Goal: Task Accomplishment & Management: Complete application form

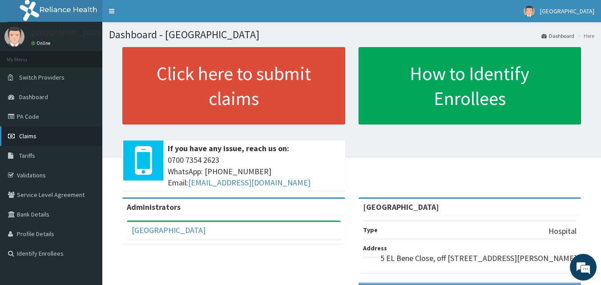
click at [65, 136] on link "Claims" at bounding box center [51, 136] width 102 height 20
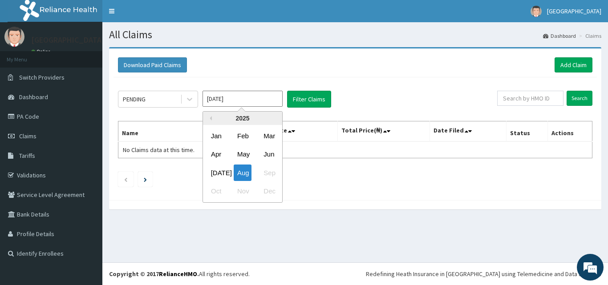
click at [227, 98] on input "Aug 2025" at bounding box center [242, 99] width 80 height 16
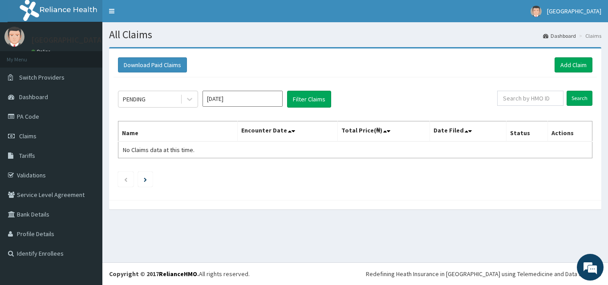
click at [374, 209] on div at bounding box center [355, 204] width 492 height 9
click at [291, 132] on icon at bounding box center [290, 131] width 4 height 6
click at [295, 130] on icon at bounding box center [293, 131] width 4 height 6
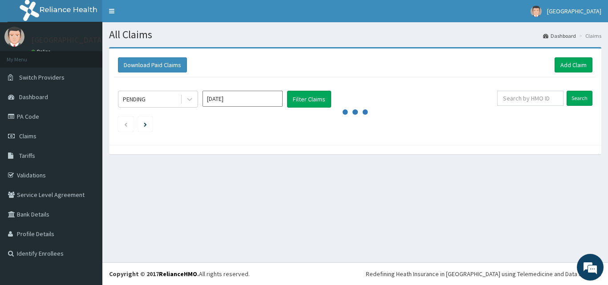
click at [295, 130] on ul at bounding box center [355, 124] width 474 height 15
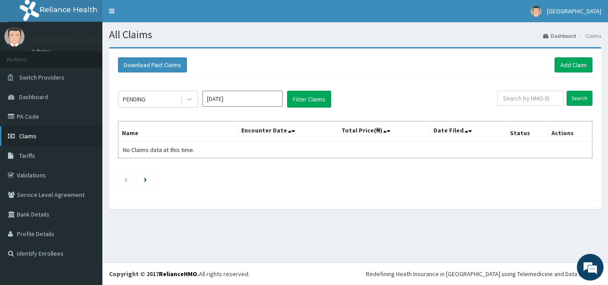
click at [30, 138] on span "Claims" at bounding box center [27, 136] width 17 height 8
click at [574, 64] on link "Add Claim" at bounding box center [573, 64] width 38 height 15
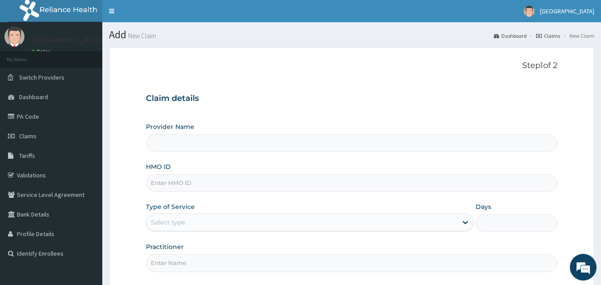
type input "[GEOGRAPHIC_DATA]"
click at [225, 181] on input "HMO ID" at bounding box center [352, 182] width 412 height 17
type input "b"
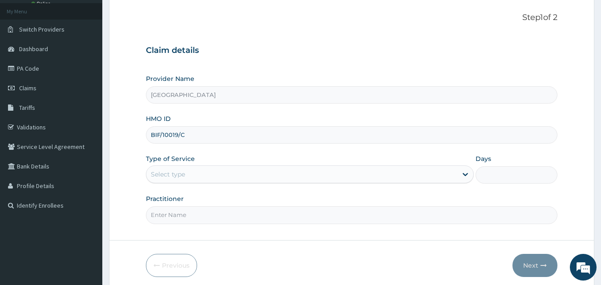
scroll to position [59, 0]
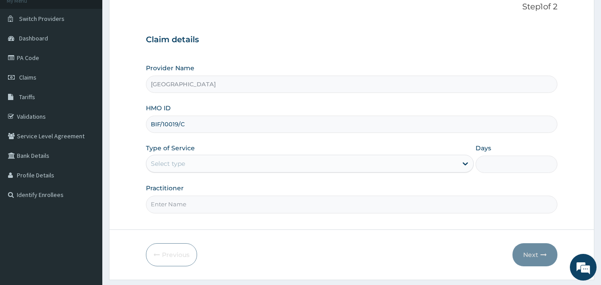
type input "BIF/10019/C"
click at [260, 162] on div "Select type" at bounding box center [301, 164] width 311 height 14
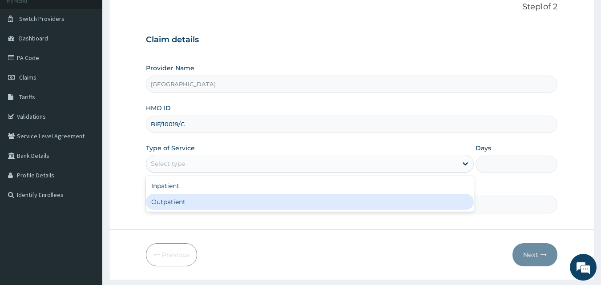
click at [238, 204] on div "Outpatient" at bounding box center [310, 202] width 328 height 16
type input "1"
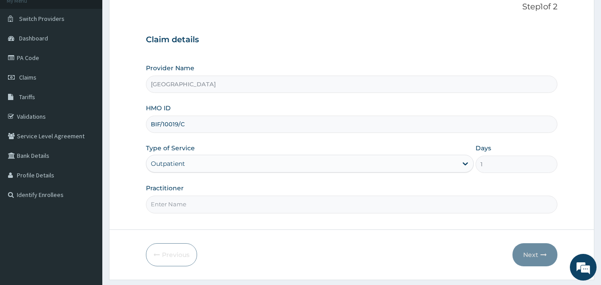
click at [187, 153] on label "Type of Service" at bounding box center [170, 148] width 49 height 9
click at [191, 207] on input "Practitioner" at bounding box center [352, 204] width 412 height 17
click at [191, 206] on input "Practitioner" at bounding box center [352, 204] width 412 height 17
click at [197, 202] on input "Practitioner" at bounding box center [352, 204] width 412 height 17
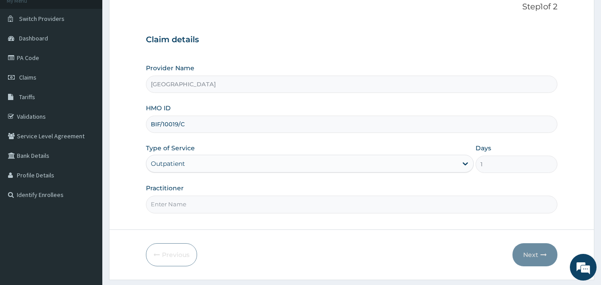
click at [203, 205] on input "Practitioner" at bounding box center [352, 204] width 412 height 17
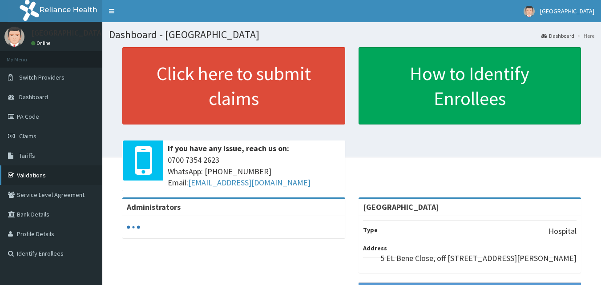
click at [48, 177] on link "Validations" at bounding box center [51, 176] width 102 height 20
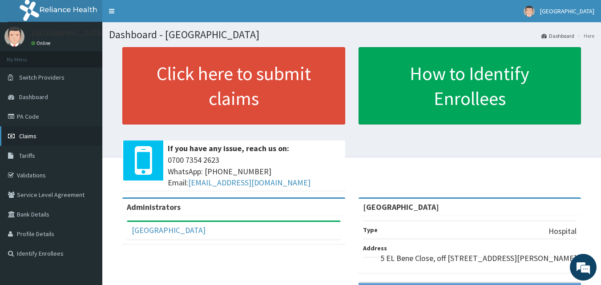
click at [31, 134] on span "Claims" at bounding box center [27, 136] width 17 height 8
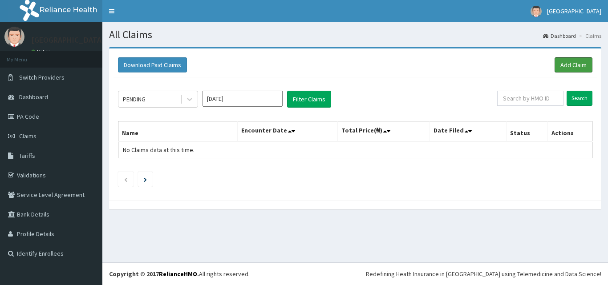
click at [581, 63] on link "Add Claim" at bounding box center [573, 64] width 38 height 15
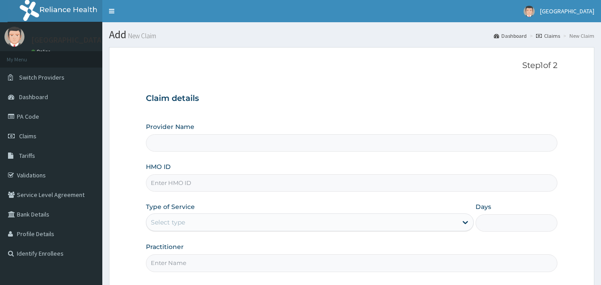
click at [241, 178] on input "HMO ID" at bounding box center [352, 182] width 412 height 17
type input "[GEOGRAPHIC_DATA]"
type input "BIF/10019/C"
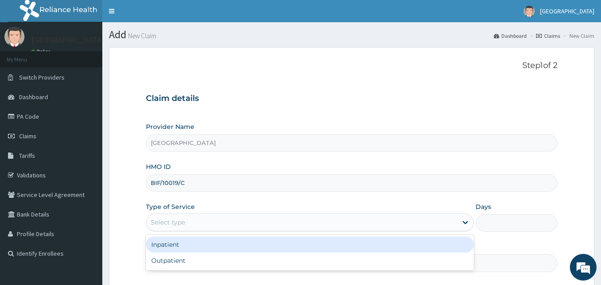
click at [233, 219] on div "Select type" at bounding box center [301, 222] width 311 height 14
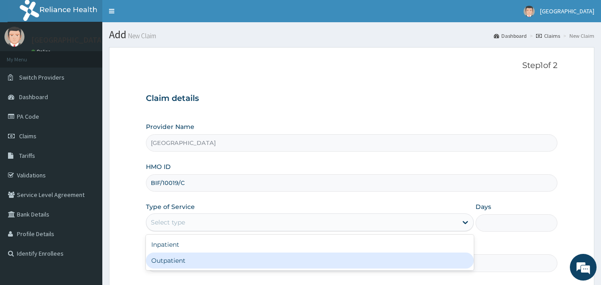
click at [212, 262] on div "Outpatient" at bounding box center [310, 261] width 328 height 16
type input "1"
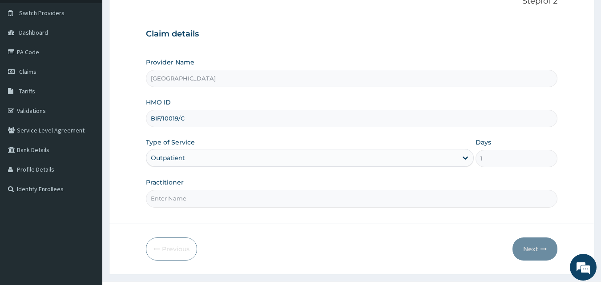
scroll to position [73, 0]
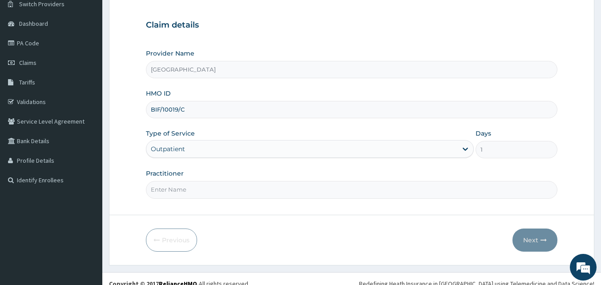
click at [228, 191] on input "Practitioner" at bounding box center [352, 189] width 412 height 17
click at [223, 187] on input "Practitioner" at bounding box center [352, 189] width 412 height 17
click at [223, 186] on input "Practitioner" at bounding box center [352, 189] width 412 height 17
click at [215, 191] on input "Practitioner" at bounding box center [352, 189] width 412 height 17
click at [204, 192] on input "Practitioner" at bounding box center [352, 189] width 412 height 17
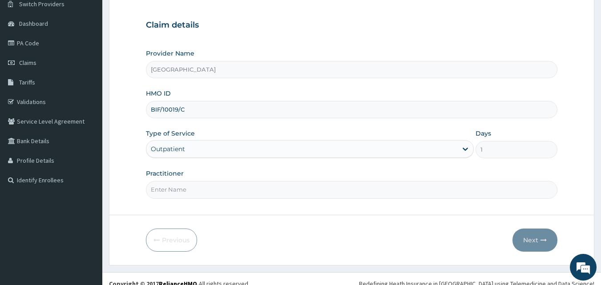
click at [212, 190] on input "Practitioner" at bounding box center [352, 189] width 412 height 17
click at [223, 191] on input "Practitioner" at bounding box center [352, 189] width 412 height 17
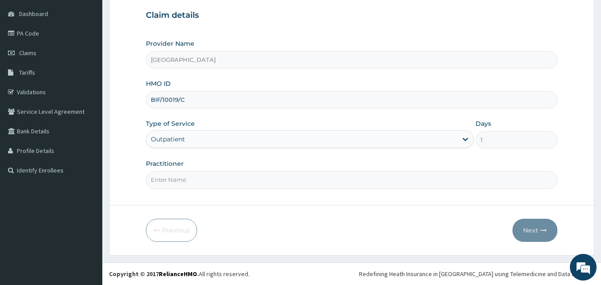
click at [338, 177] on input "Practitioner" at bounding box center [352, 179] width 412 height 17
type input "DR SETH"
click at [541, 235] on button "Next" at bounding box center [535, 230] width 45 height 23
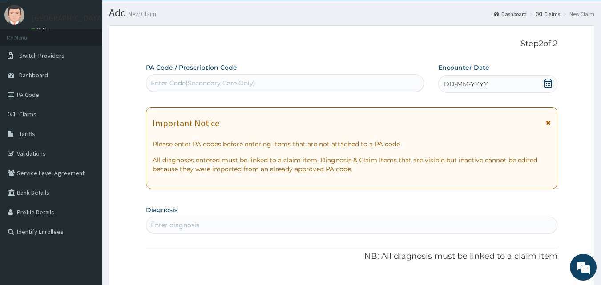
scroll to position [0, 0]
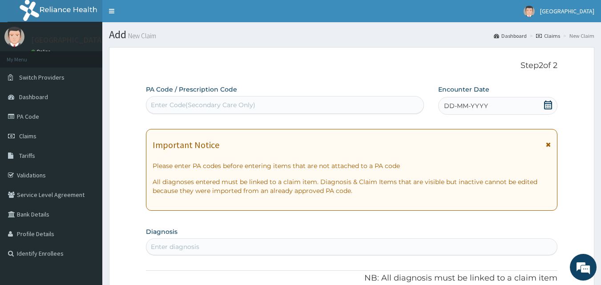
click at [302, 102] on div "Enter Code(Secondary Care Only)" at bounding box center [285, 105] width 278 height 14
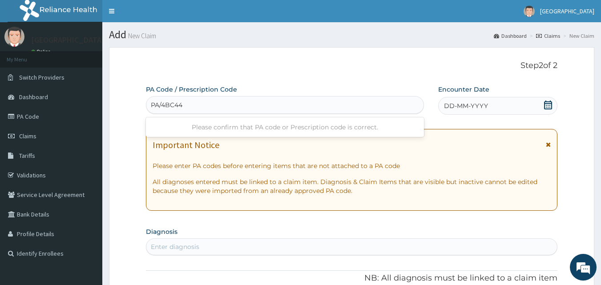
type input "PA/4BC44A"
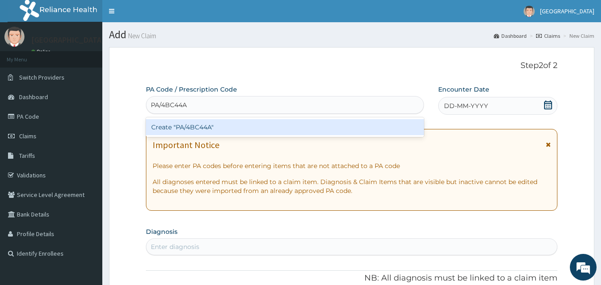
click at [271, 128] on div "Create "PA/4BC44A"" at bounding box center [285, 127] width 279 height 16
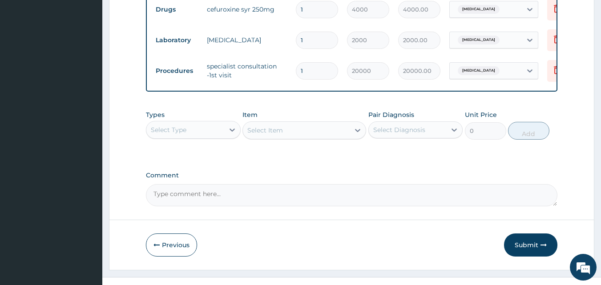
scroll to position [400, 0]
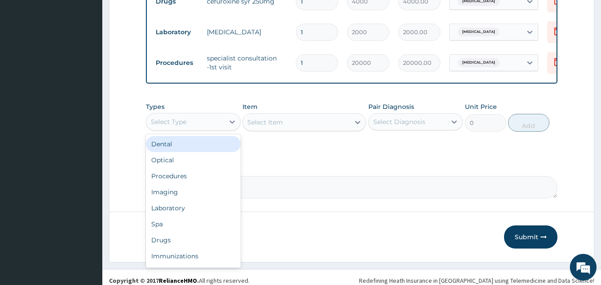
click at [214, 129] on div "Select Type" at bounding box center [185, 122] width 78 height 14
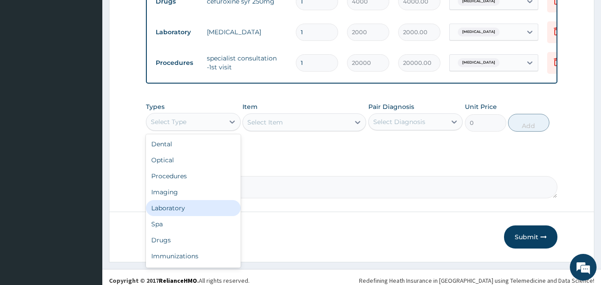
click at [182, 213] on div "Laboratory" at bounding box center [193, 208] width 95 height 16
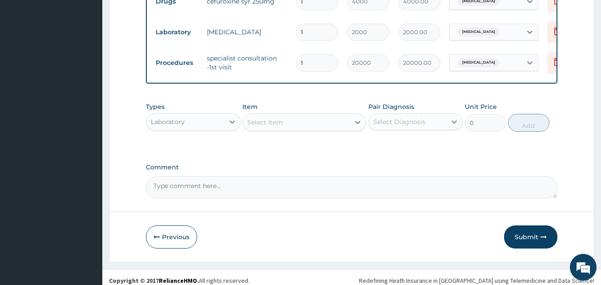
click at [291, 126] on div "Select Item" at bounding box center [296, 122] width 107 height 14
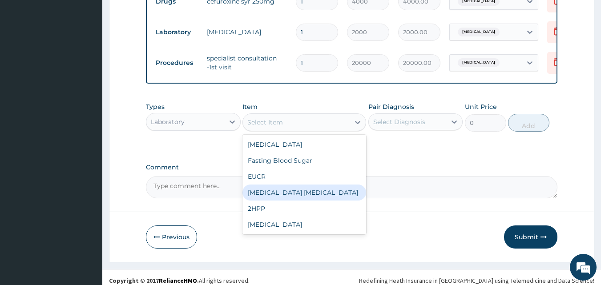
click at [288, 195] on div "MALARIA PARASITE" at bounding box center [305, 193] width 124 height 16
type input "1000"
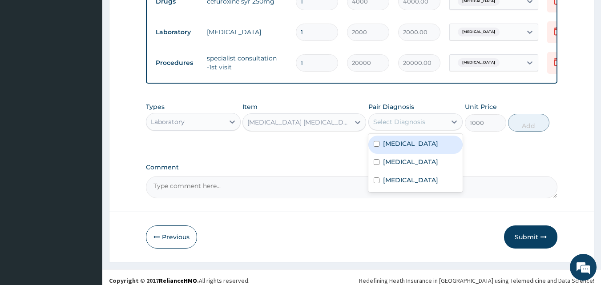
click at [397, 126] on div "Select Diagnosis" at bounding box center [399, 121] width 52 height 9
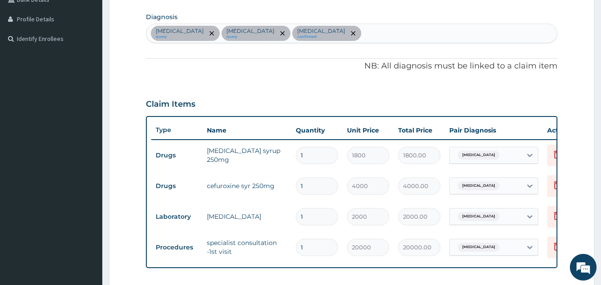
scroll to position [203, 0]
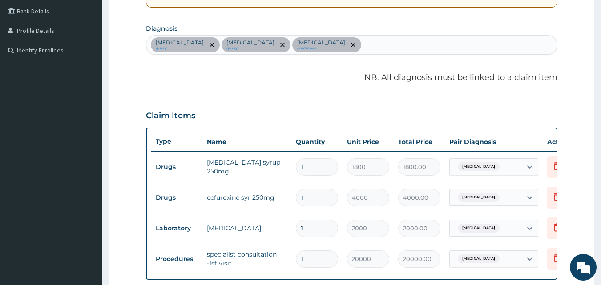
click at [381, 44] on div "Sepsis query Upper respiratory infection query Tonsillitis confirmed" at bounding box center [351, 45] width 411 height 19
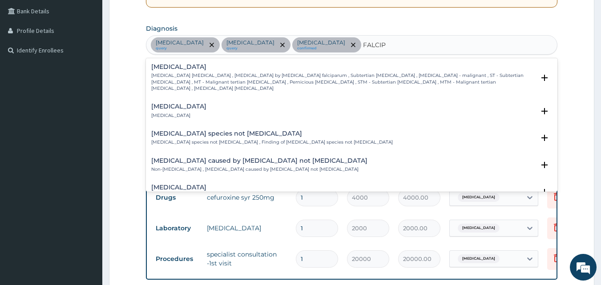
type input "FALCIPA"
click at [250, 83] on p "Falciparum malaria , Malignant tertian malaria , Malaria by Plasmodium falcipar…" at bounding box center [343, 82] width 384 height 19
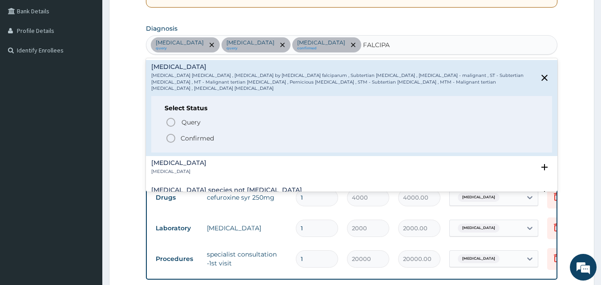
click at [169, 133] on icon "status option filled" at bounding box center [171, 138] width 11 height 11
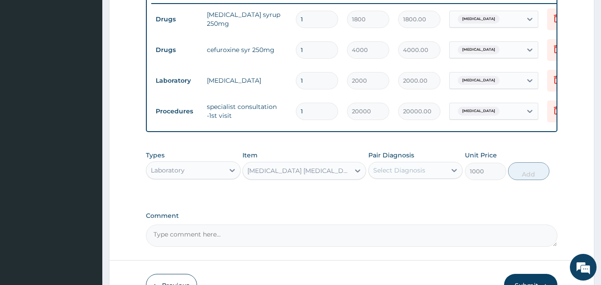
scroll to position [413, 0]
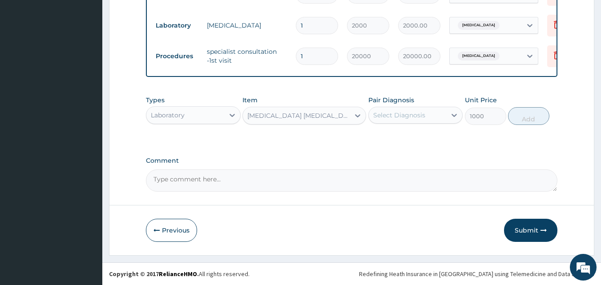
click at [409, 121] on div "Select Diagnosis" at bounding box center [408, 115] width 78 height 14
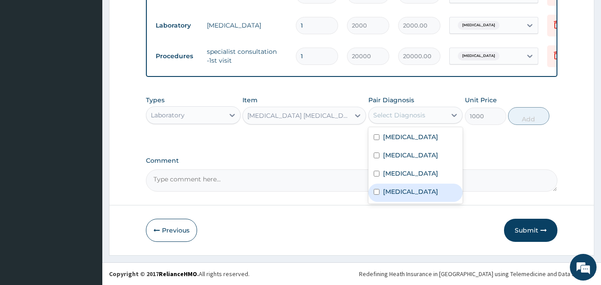
click at [399, 196] on label "[MEDICAL_DATA]" at bounding box center [410, 191] width 55 height 9
checkbox input "true"
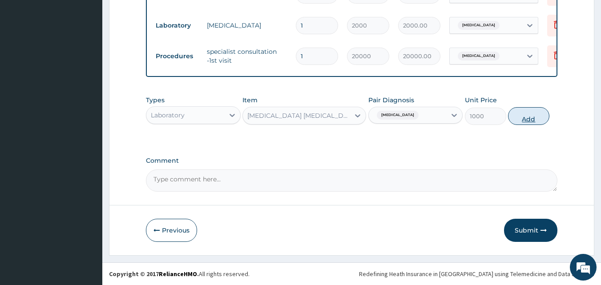
click at [531, 117] on button "Add" at bounding box center [528, 116] width 41 height 18
type input "0"
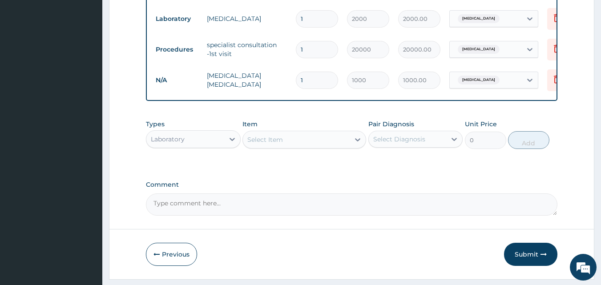
click at [339, 147] on div "Select Item" at bounding box center [296, 140] width 107 height 14
type input "A"
type input "DRUGS"
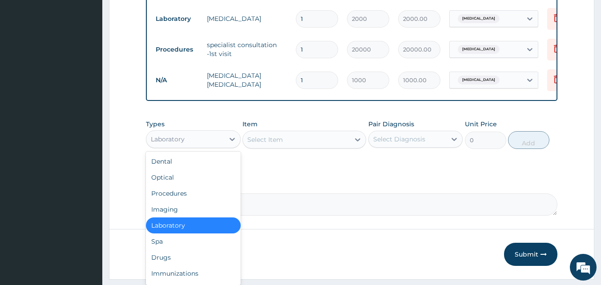
click at [214, 143] on div "Laboratory" at bounding box center [185, 139] width 78 height 14
click at [175, 263] on div "Drugs" at bounding box center [193, 258] width 95 height 16
click at [175, 263] on button "Previous" at bounding box center [171, 254] width 51 height 23
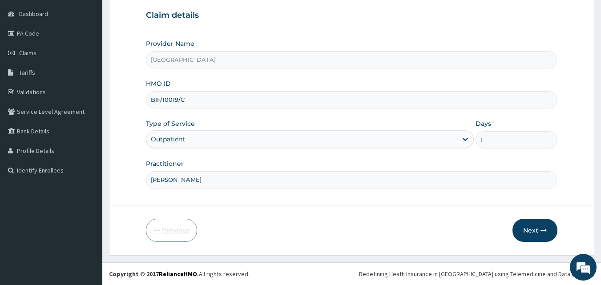
scroll to position [83, 0]
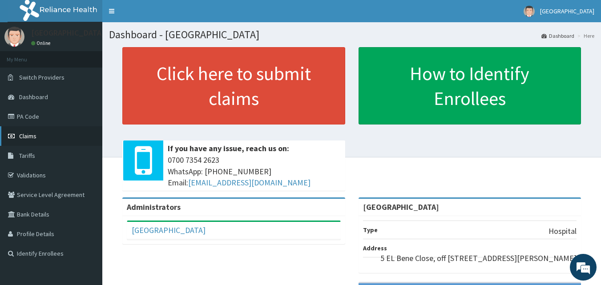
click at [46, 138] on link "Claims" at bounding box center [51, 136] width 102 height 20
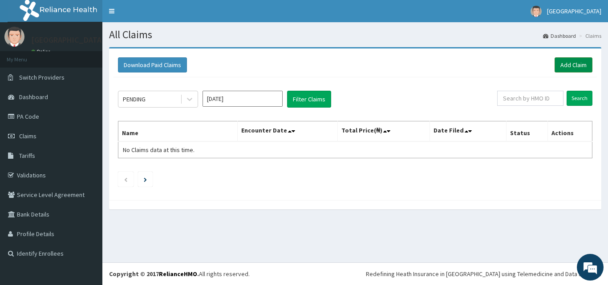
click at [569, 65] on link "Add Claim" at bounding box center [573, 64] width 38 height 15
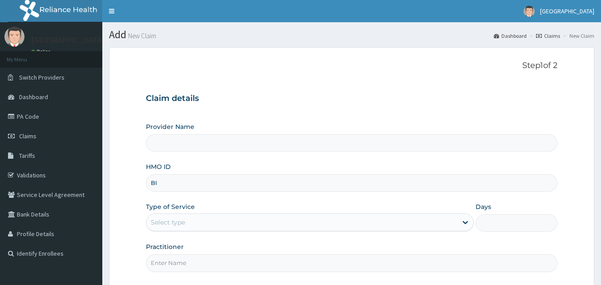
type input "BIF"
type input "[GEOGRAPHIC_DATA]"
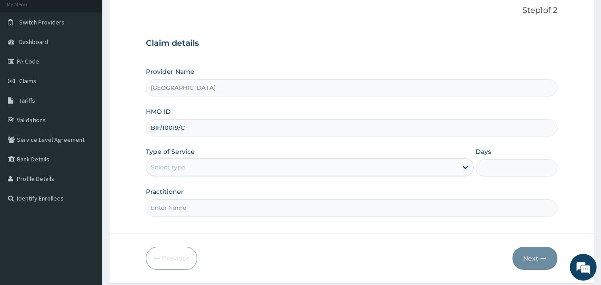
scroll to position [60, 0]
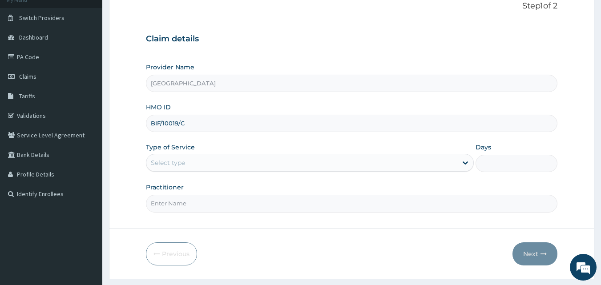
type input "BIF/10019/C"
click at [227, 156] on div "Select type" at bounding box center [301, 163] width 311 height 14
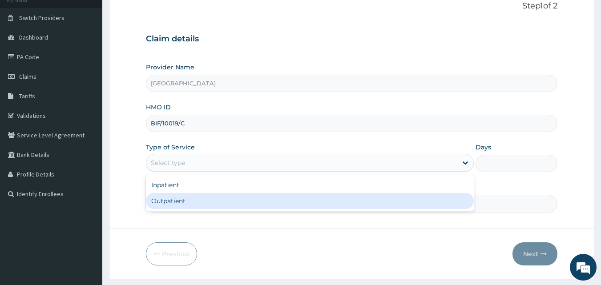
click at [209, 203] on div "Outpatient" at bounding box center [310, 201] width 328 height 16
type input "1"
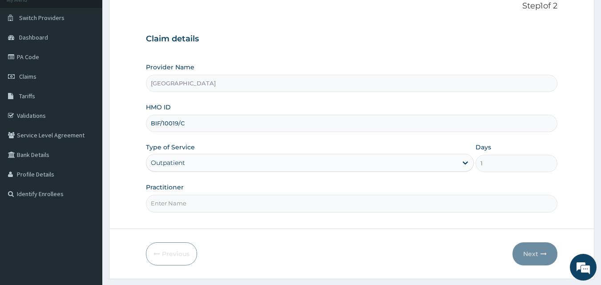
click at [210, 200] on input "Practitioner" at bounding box center [352, 203] width 412 height 17
type input "DR SETH"
click at [529, 257] on button "Next" at bounding box center [535, 254] width 45 height 23
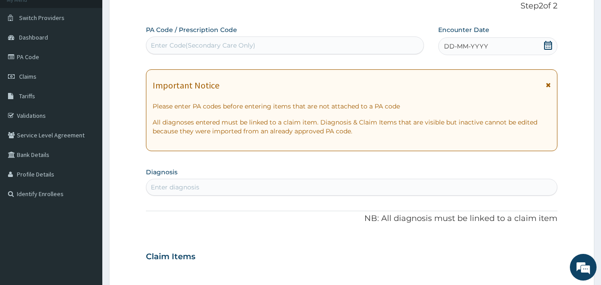
click at [243, 45] on div "Enter Code(Secondary Care Only)" at bounding box center [203, 45] width 105 height 9
type input "PA/4BC44A"
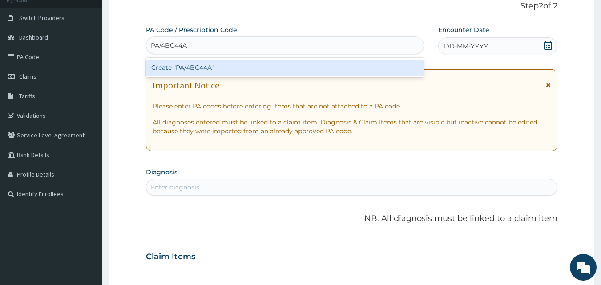
click at [235, 68] on div "Create "PA/4BC44A"" at bounding box center [285, 68] width 279 height 16
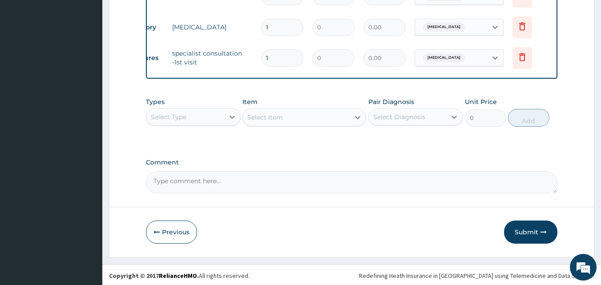
scroll to position [445, 0]
click at [209, 122] on div "Select Type" at bounding box center [185, 116] width 78 height 14
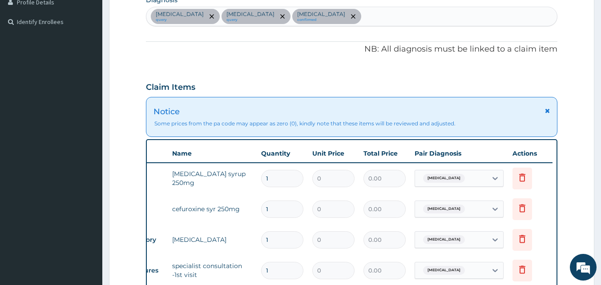
scroll to position [228, 0]
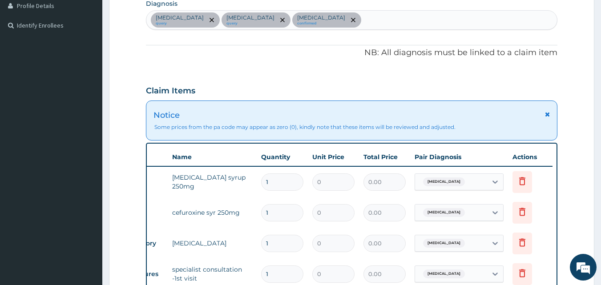
click at [338, 16] on div "Sepsis query Upper respiratory infection query Tonsillitis confirmed" at bounding box center [351, 20] width 411 height 19
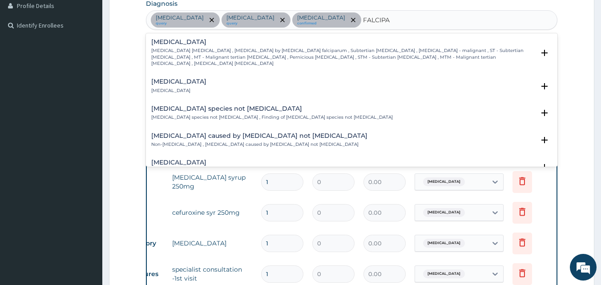
type input "FALCIPAR"
click at [305, 54] on p "Falciparum malaria , Malignant tertian malaria , Malaria by Plasmodium falcipar…" at bounding box center [343, 57] width 384 height 19
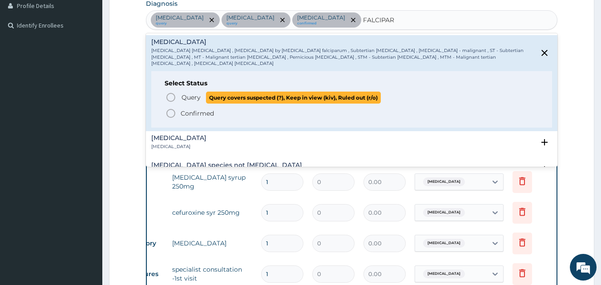
click at [171, 92] on icon "status option query" at bounding box center [171, 97] width 11 height 11
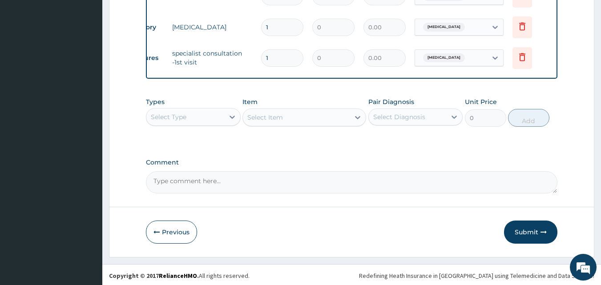
scroll to position [453, 0]
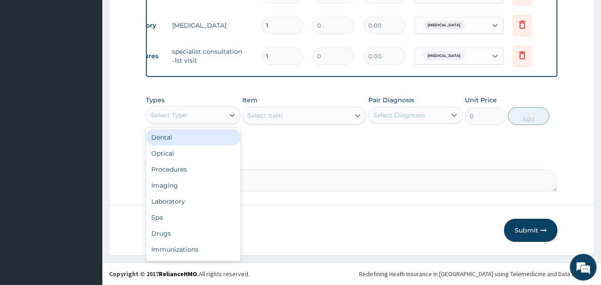
click at [187, 120] on div "Select Type" at bounding box center [185, 115] width 78 height 14
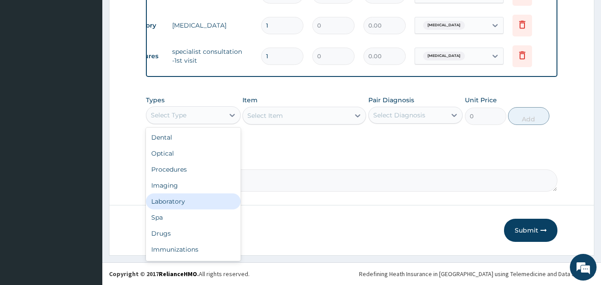
click at [174, 202] on div "Laboratory" at bounding box center [193, 202] width 95 height 16
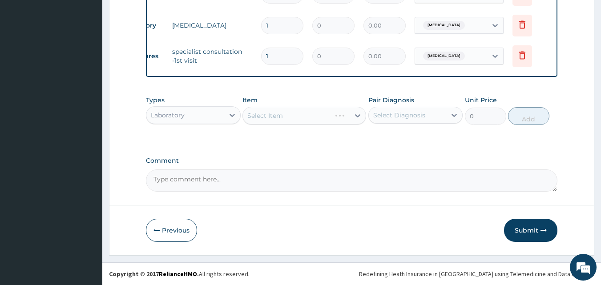
click at [271, 114] on div "Select Item" at bounding box center [305, 116] width 124 height 18
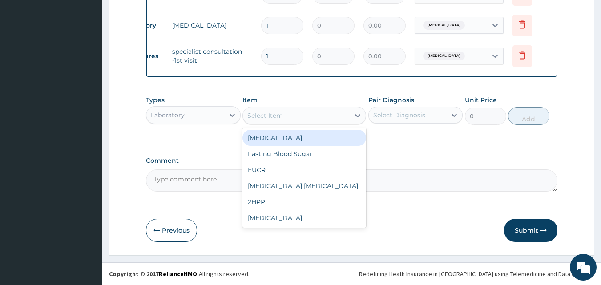
click at [275, 115] on div "Select Item" at bounding box center [265, 115] width 36 height 9
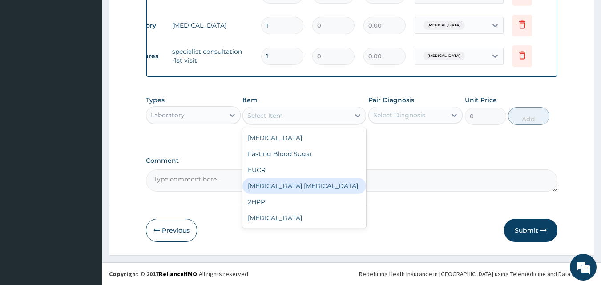
click at [284, 184] on div "MALARIA PARASITE" at bounding box center [305, 186] width 124 height 16
type input "1000"
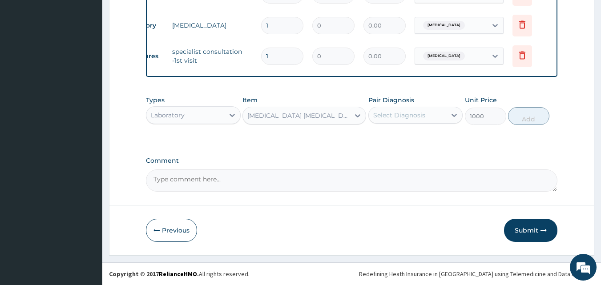
click at [405, 116] on div "Select Diagnosis" at bounding box center [399, 115] width 52 height 9
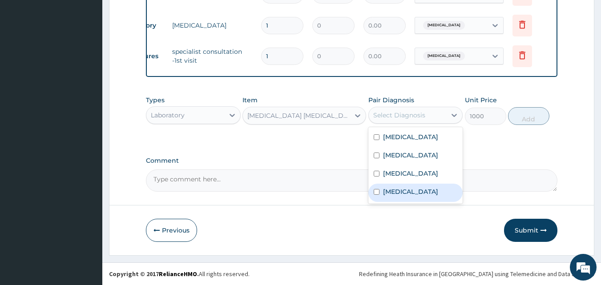
click at [405, 193] on div "Falciparum malaria" at bounding box center [415, 193] width 95 height 18
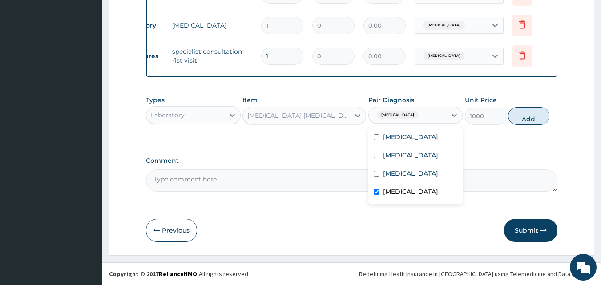
checkbox input "true"
click at [533, 115] on button "Add" at bounding box center [528, 116] width 41 height 18
type input "0"
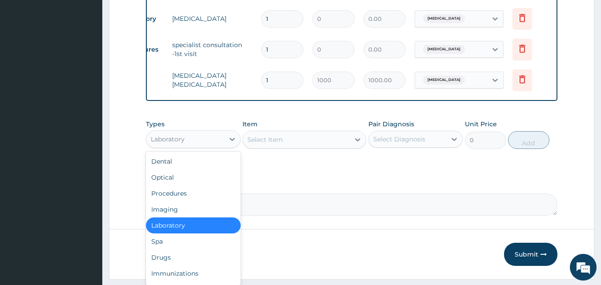
click at [211, 146] on div "Laboratory" at bounding box center [185, 139] width 78 height 14
click at [178, 261] on div "Drugs" at bounding box center [193, 258] width 95 height 16
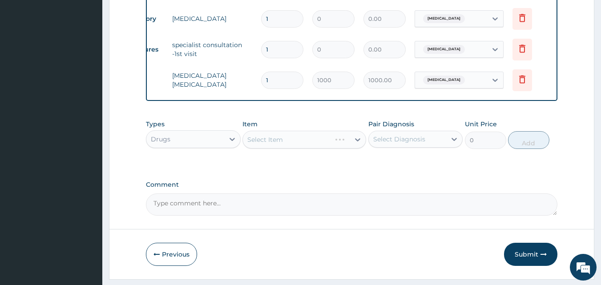
click at [289, 147] on div "Select Item" at bounding box center [305, 140] width 124 height 18
click at [284, 147] on div "Select Item" at bounding box center [296, 140] width 107 height 14
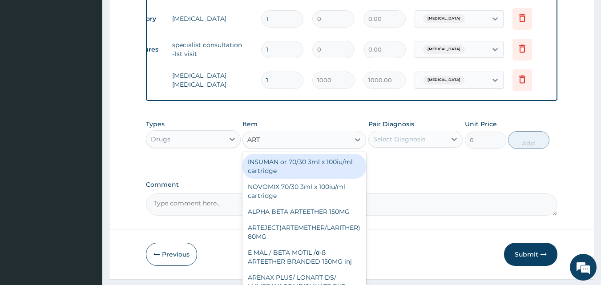
type input "ARTE"
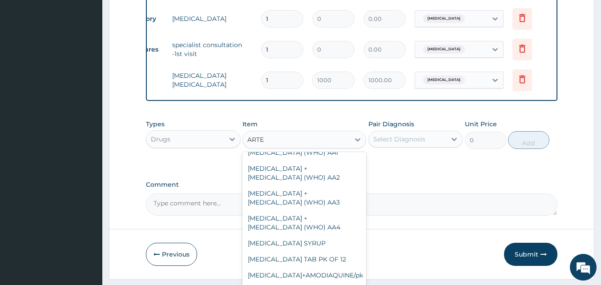
scroll to position [366, 0]
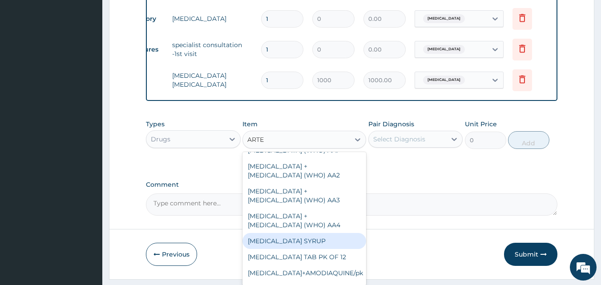
click at [324, 233] on div "ARTESUNATE SYRUP" at bounding box center [305, 241] width 124 height 16
type input "1000"
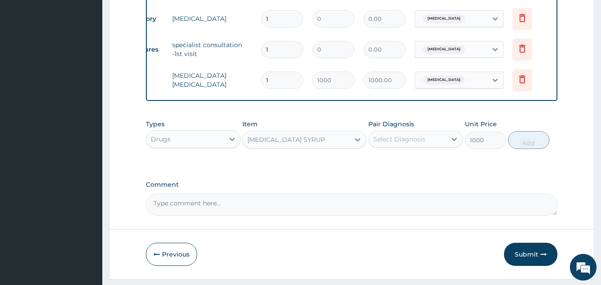
click at [321, 143] on div "ARTESUNATE SYRUP" at bounding box center [296, 140] width 107 height 14
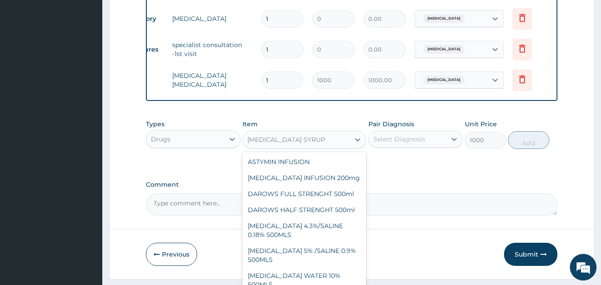
scroll to position [3516, 0]
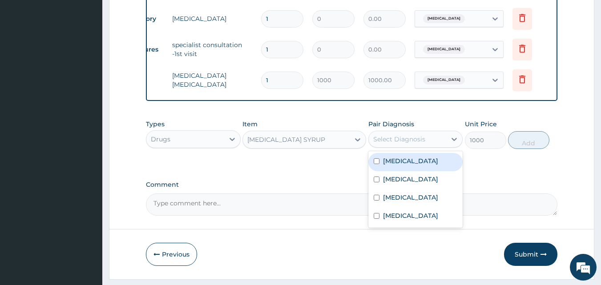
click at [405, 144] on div "Select Diagnosis" at bounding box center [399, 139] width 52 height 9
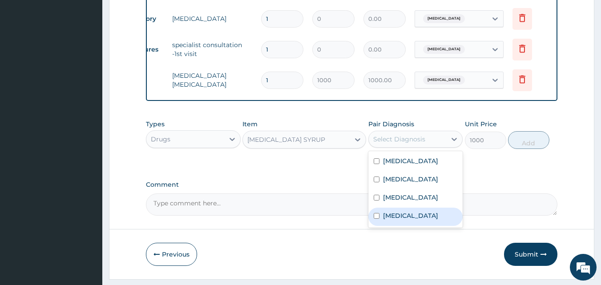
click at [403, 220] on label "Falciparum malaria" at bounding box center [410, 215] width 55 height 9
checkbox input "true"
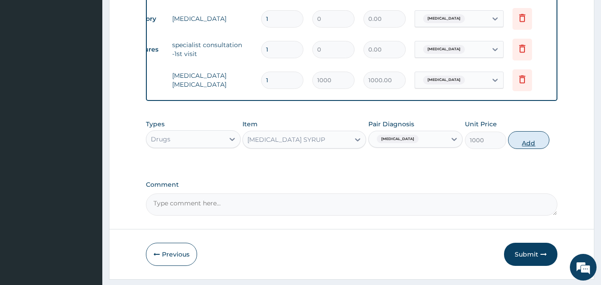
click at [530, 147] on button "Add" at bounding box center [528, 140] width 41 height 18
type input "0"
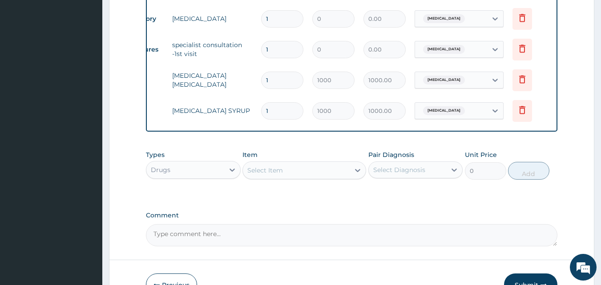
click at [267, 175] on div "Select Item" at bounding box center [265, 170] width 36 height 9
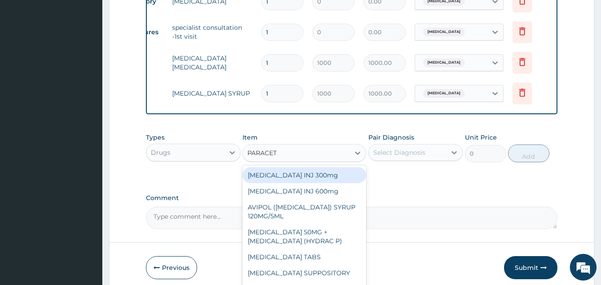
scroll to position [473, 0]
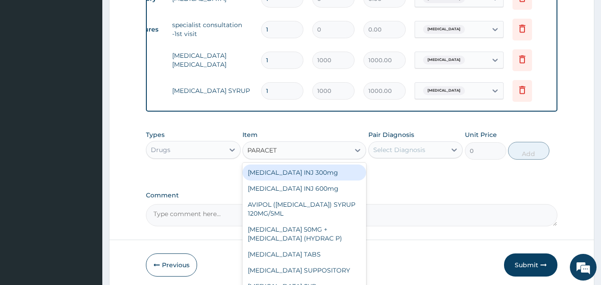
type input "PARACETA"
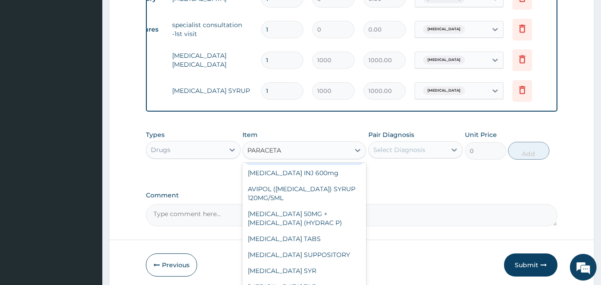
scroll to position [16, 0]
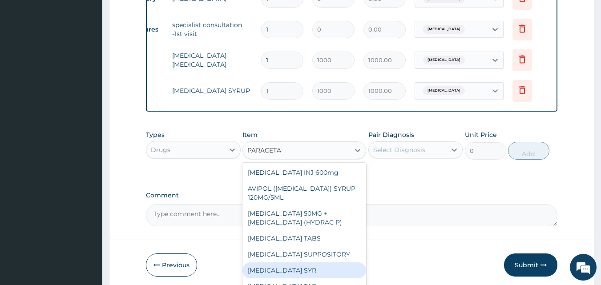
click at [330, 276] on div "PARACETAMOL SYR" at bounding box center [305, 271] width 124 height 16
type input "300"
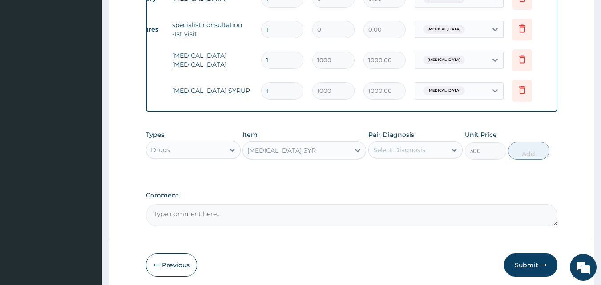
click at [408, 154] on div "Select Diagnosis" at bounding box center [399, 150] width 52 height 9
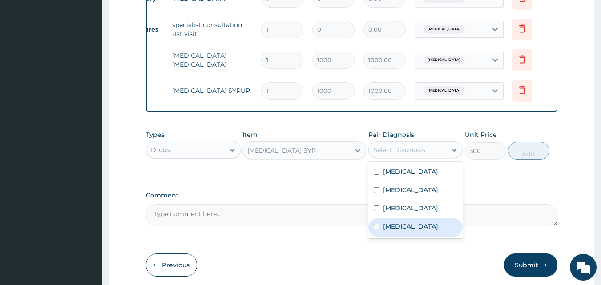
click at [394, 231] on label "Falciparum malaria" at bounding box center [410, 226] width 55 height 9
checkbox input "true"
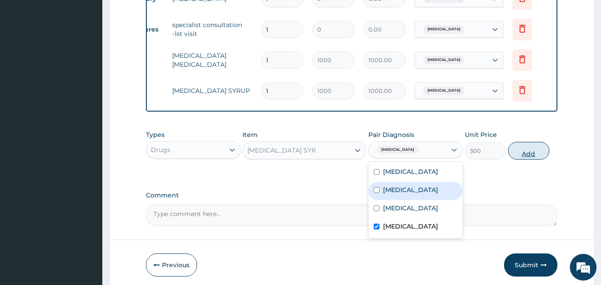
click at [530, 160] on button "Add" at bounding box center [528, 151] width 41 height 18
type input "0"
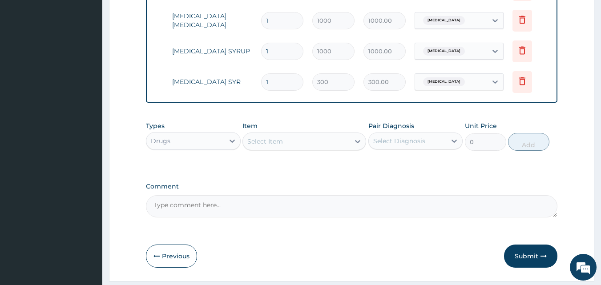
scroll to position [518, 0]
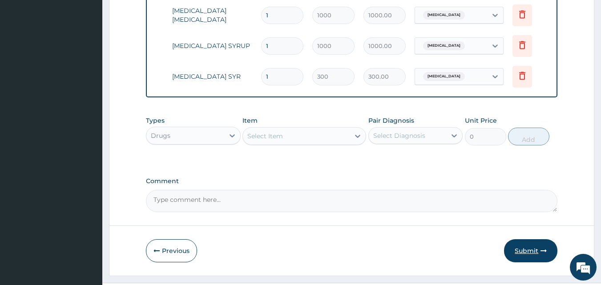
click at [528, 258] on button "Submit" at bounding box center [530, 250] width 53 height 23
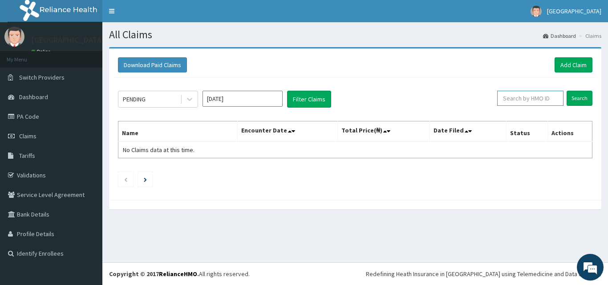
click at [534, 99] on input "text" at bounding box center [530, 98] width 66 height 15
type input "BIF/10019/C"
click at [578, 97] on input "Search" at bounding box center [579, 98] width 26 height 15
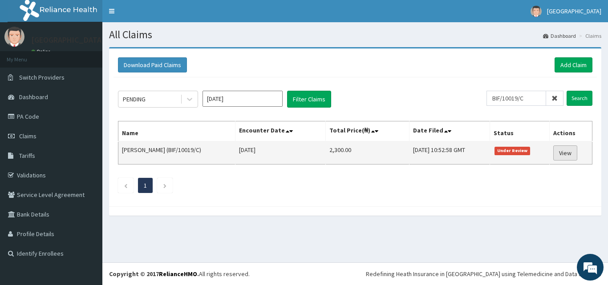
click at [572, 153] on link "View" at bounding box center [565, 153] width 24 height 15
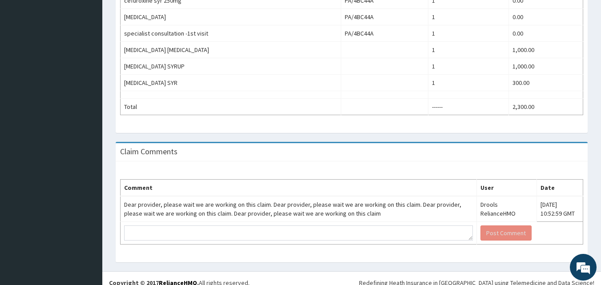
scroll to position [389, 0]
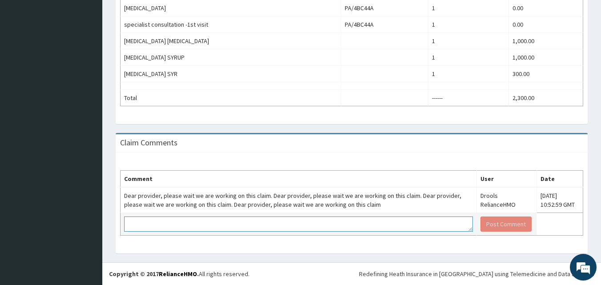
click at [347, 226] on textarea at bounding box center [298, 224] width 349 height 15
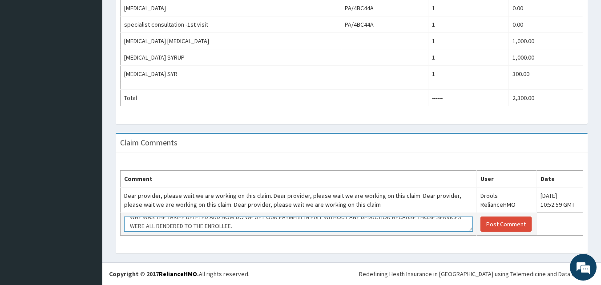
scroll to position [9, 0]
type textarea "WHY WAS THE TARIFF DELETED AND HOW DO WE GET OUR PAYMENT IN FULL WITHOUT ANY DE…"
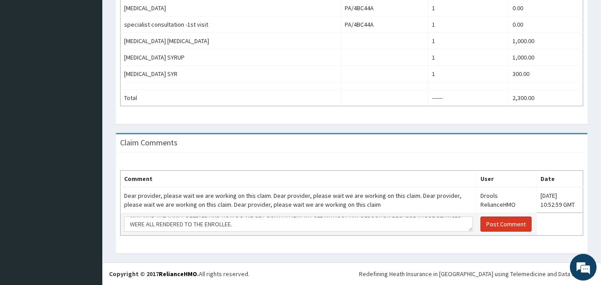
click at [482, 223] on button "Post Comment" at bounding box center [506, 224] width 51 height 15
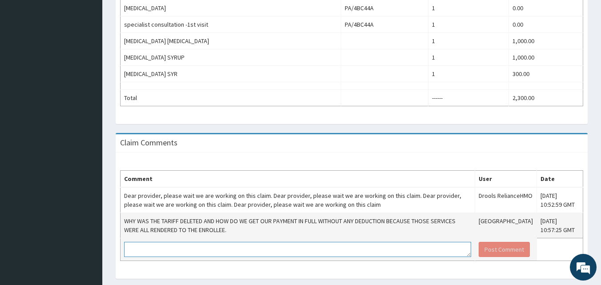
click at [260, 250] on textarea at bounding box center [297, 249] width 347 height 15
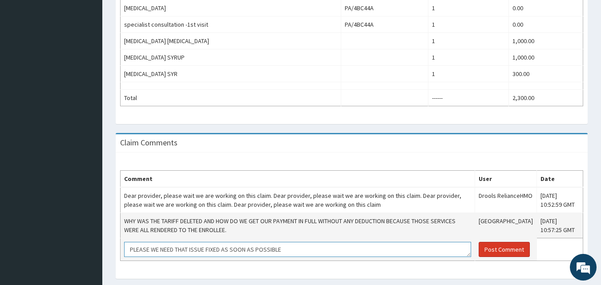
type textarea "PLEASE WE NEED THAT ISSUE FIXED AS SOON AS POSSIBLE"
click at [497, 248] on button "Post Comment" at bounding box center [504, 249] width 51 height 15
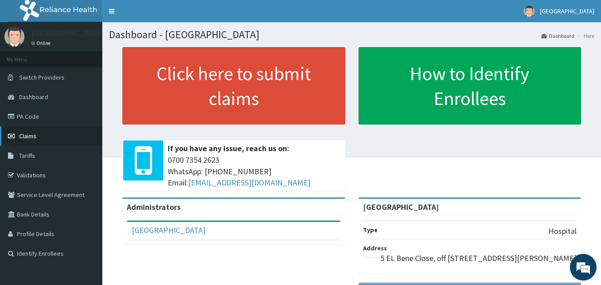
click at [27, 138] on span "Claims" at bounding box center [27, 136] width 17 height 8
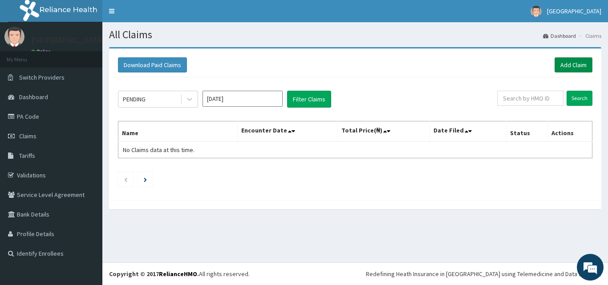
click at [566, 65] on link "Add Claim" at bounding box center [573, 64] width 38 height 15
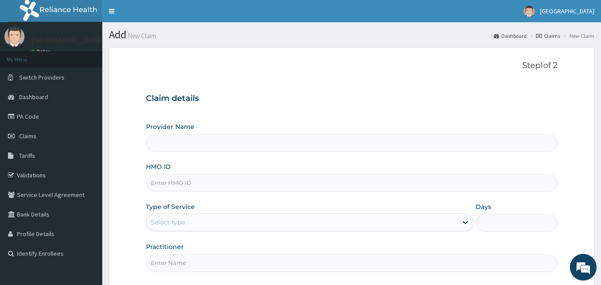
type input "[GEOGRAPHIC_DATA]"
click at [259, 179] on input "HMO ID" at bounding box center [352, 182] width 412 height 17
click at [41, 134] on link "Claims" at bounding box center [51, 136] width 102 height 20
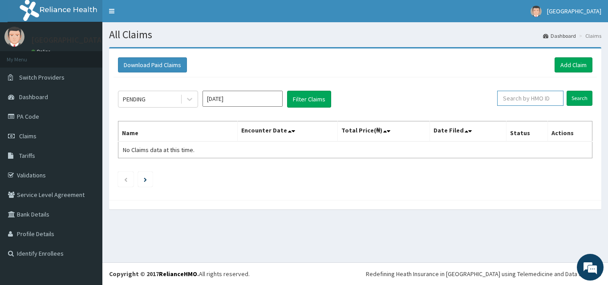
click at [531, 96] on input "text" at bounding box center [530, 98] width 66 height 15
type input "APG/10023/B"
click at [580, 96] on input "Search" at bounding box center [579, 98] width 26 height 15
